Goal: Transaction & Acquisition: Purchase product/service

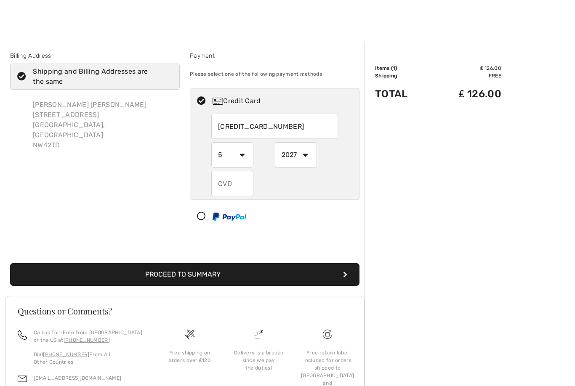
select select "5"
select select "2027"
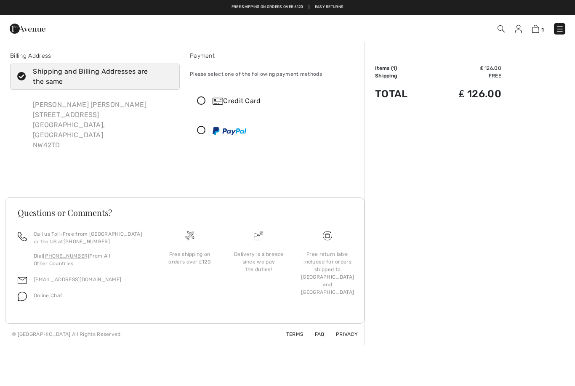
click at [218, 127] on img at bounding box center [230, 131] width 34 height 8
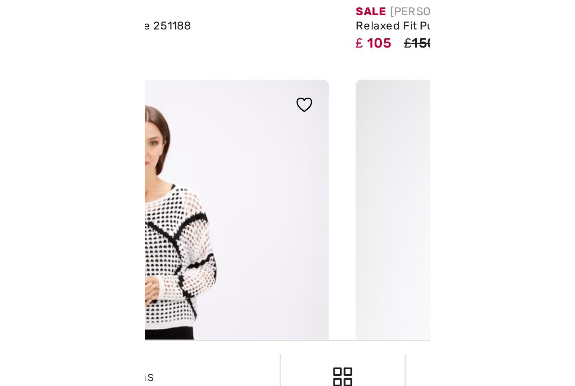
scroll to position [4489, 0]
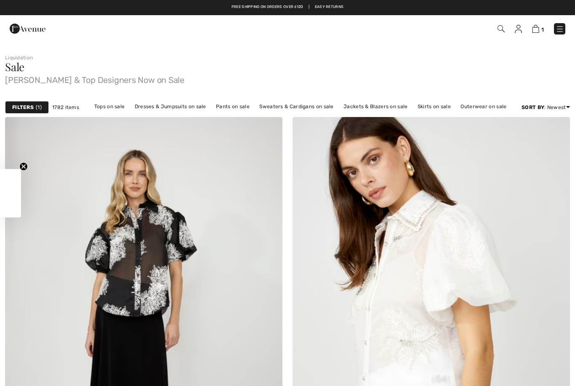
checkbox input "true"
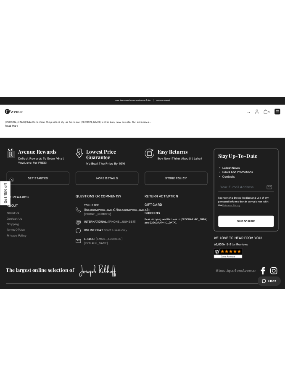
scroll to position [4848, 0]
